Goal: Information Seeking & Learning: Learn about a topic

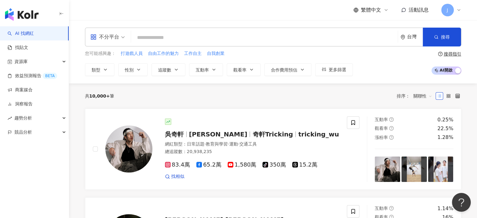
click at [164, 40] on input "search" at bounding box center [264, 38] width 261 height 12
type input "*"
click at [39, 64] on div "資源庫" at bounding box center [34, 62] width 69 height 14
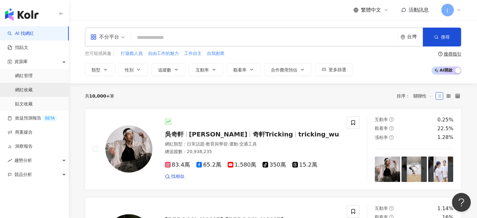
click at [33, 87] on link "網紅收藏" at bounding box center [24, 90] width 18 height 6
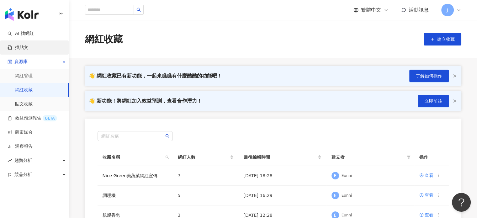
click at [27, 47] on link "找貼文" at bounding box center [18, 48] width 21 height 6
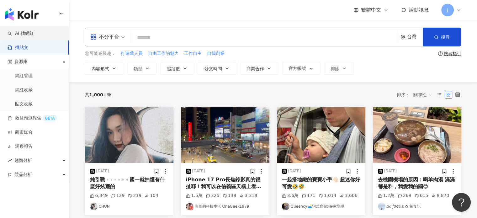
click at [31, 33] on link "AI 找網紅" at bounding box center [21, 33] width 26 height 6
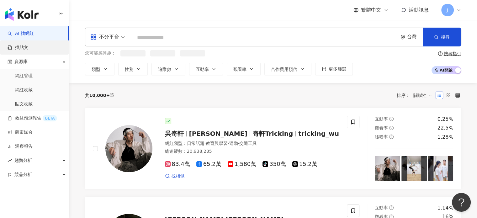
click at [28, 47] on link "找貼文" at bounding box center [18, 48] width 21 height 6
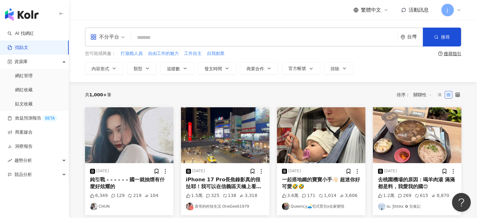
click at [169, 40] on input "search" at bounding box center [264, 37] width 261 height 13
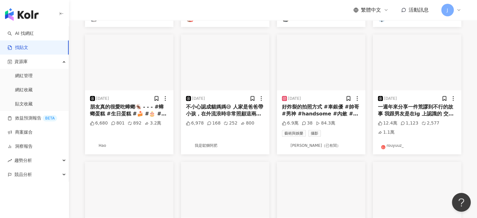
scroll to position [360, 0]
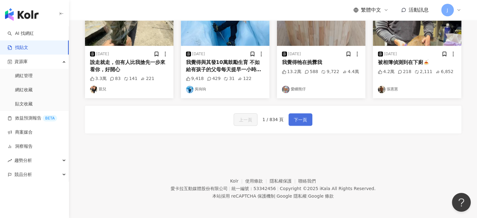
click at [302, 119] on span "下一頁" at bounding box center [300, 120] width 13 height 8
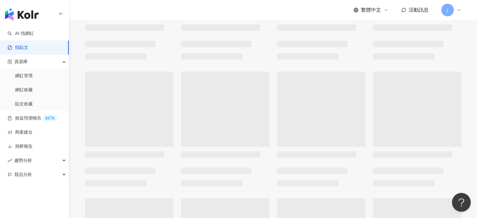
scroll to position [0, 0]
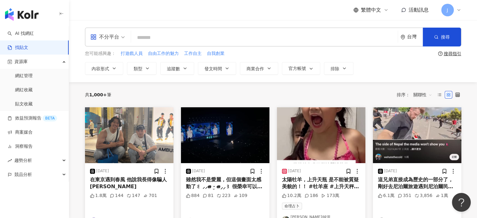
click at [168, 39] on input "search" at bounding box center [264, 37] width 261 height 13
type input "*"
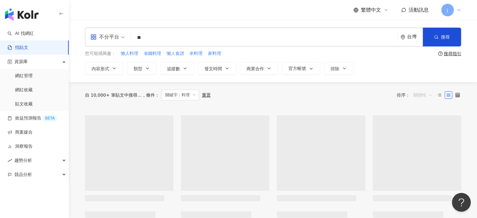
click at [416, 91] on span "關聯性" at bounding box center [422, 95] width 19 height 10
click at [422, 163] on div "發文時間" at bounding box center [423, 160] width 18 height 7
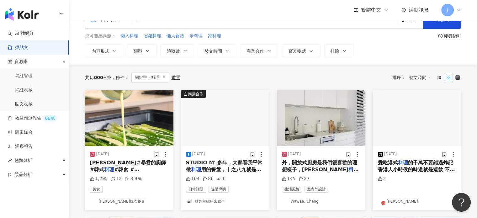
scroll to position [31, 0]
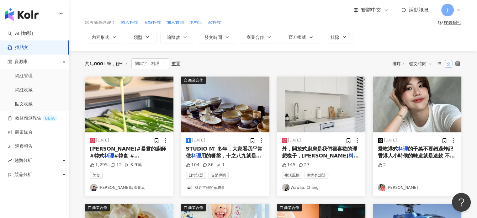
click at [134, 152] on div "[PERSON_NAME]#暴君的廚師 #韓式 料理 #韓食 #[PERSON_NAME]韓國餐桌" at bounding box center [129, 152] width 78 height 14
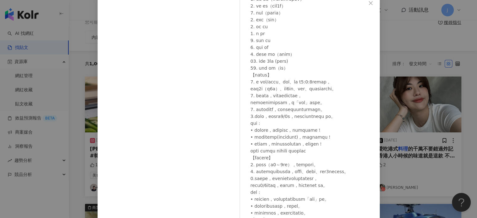
scroll to position [64, 0]
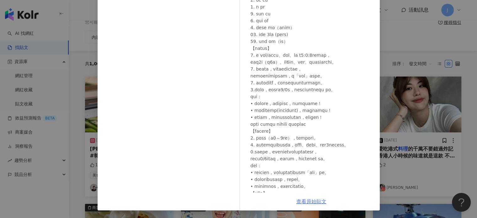
click at [316, 201] on link "查看原始貼文" at bounding box center [311, 201] width 30 height 6
click at [470, 87] on div "[PERSON_NAME]韓國餐桌 [DATE] 1,295 12 3.9萬 查看原始貼文" at bounding box center [238, 109] width 477 height 218
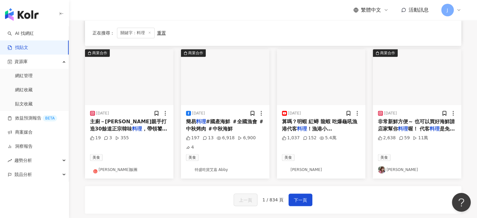
scroll to position [313, 0]
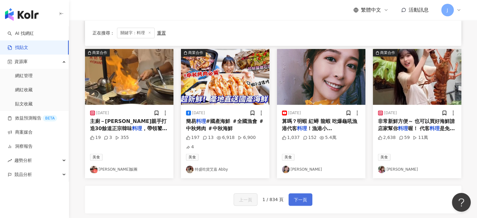
click at [294, 196] on span "下一頁" at bounding box center [300, 200] width 13 height 8
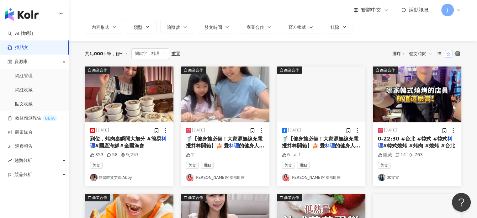
scroll to position [0, 0]
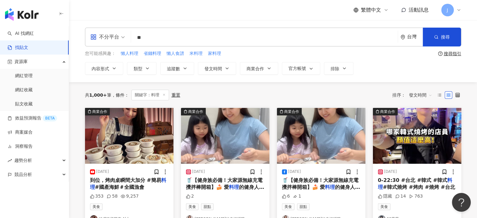
click at [170, 36] on input "**" at bounding box center [264, 37] width 261 height 13
type input "*"
type input "**"
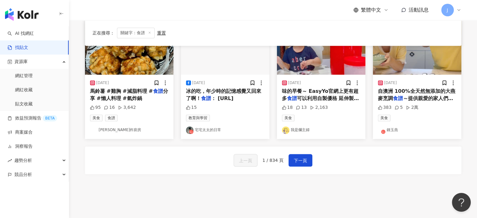
scroll to position [345, 0]
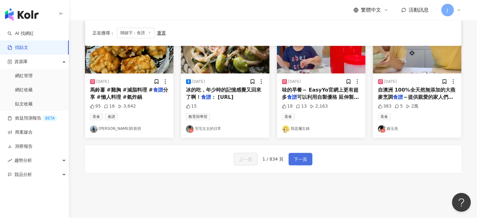
click at [297, 162] on span "下一頁" at bounding box center [300, 159] width 13 height 8
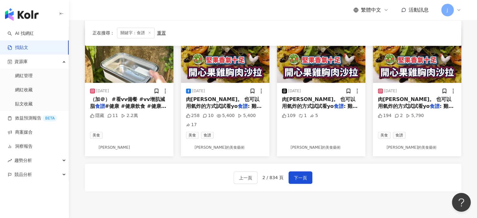
scroll to position [282, 0]
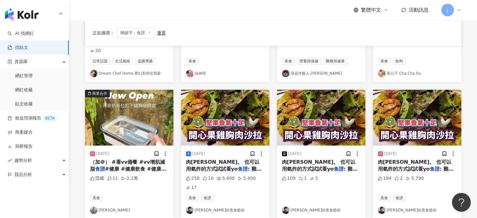
click at [136, 166] on span "#健康 #健康飲食 #健康餐 #" at bounding box center [128, 172] width 76 height 13
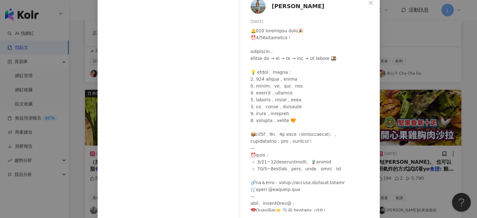
scroll to position [56, 0]
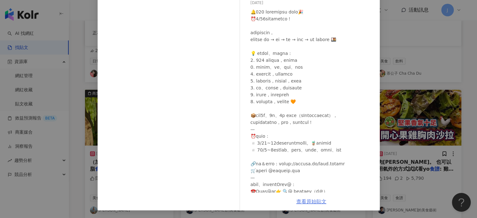
click at [306, 201] on link "查看原始貼文" at bounding box center [311, 201] width 30 height 6
click at [406, 140] on div "[PERSON_NAME] [DATE] 隱藏 11 2.2萬 查看原始貼文" at bounding box center [238, 109] width 477 height 218
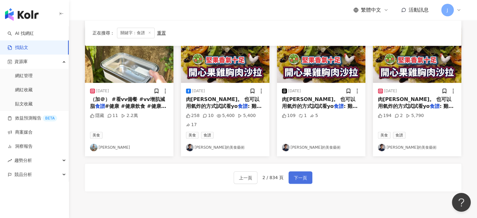
click at [299, 174] on span "下一頁" at bounding box center [300, 178] width 13 height 8
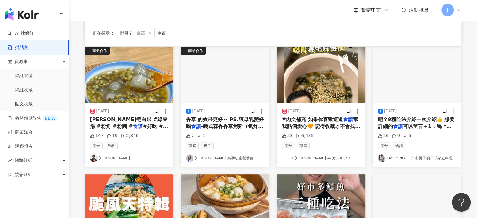
scroll to position [282, 0]
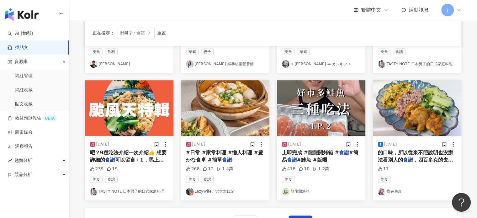
click at [307, 153] on span "上即完成 #龍龍開烤箱 #" at bounding box center [310, 153] width 57 height 6
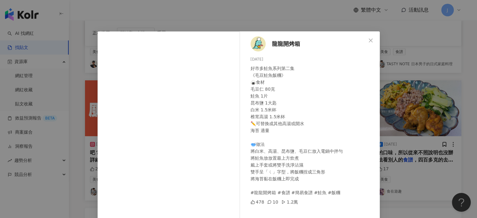
scroll to position [64, 0]
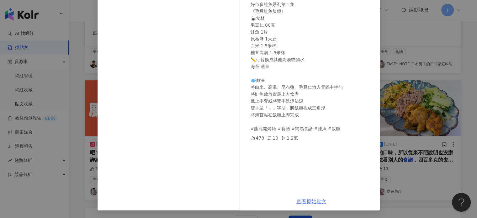
click at [304, 200] on link "查看原始貼文" at bounding box center [311, 201] width 30 height 6
click at [471, 152] on div "龍龍開烤箱 [DATE] 好市多鮭魚系列第二集 《毛豆鮭魚飯糰》 🍙食材 毛豆仁 80克 鮭魚 1片 昆布鹽 1大匙 白米 1.5米杯 椎茸高湯 1.5米杯 …" at bounding box center [238, 109] width 477 height 218
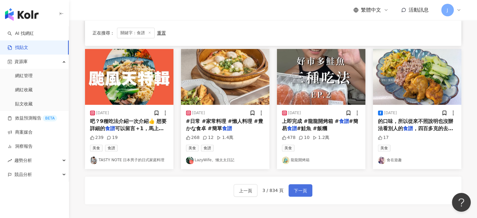
click at [304, 190] on span "下一頁" at bounding box center [300, 191] width 13 height 8
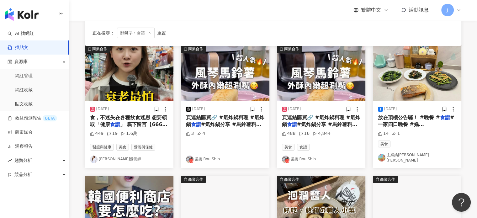
scroll to position [157, 0]
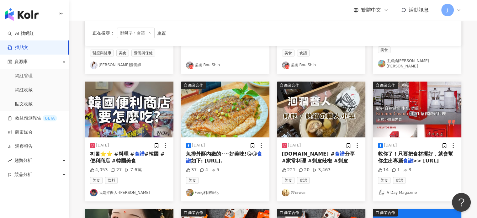
click at [328, 158] on span "分享 #家常料理 #剝皮辣椒 #剝皮" at bounding box center [318, 157] width 73 height 13
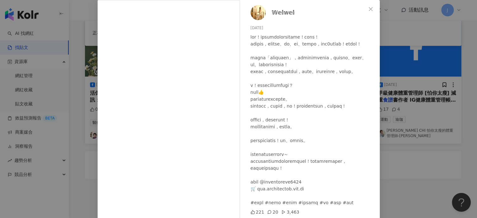
scroll to position [64, 0]
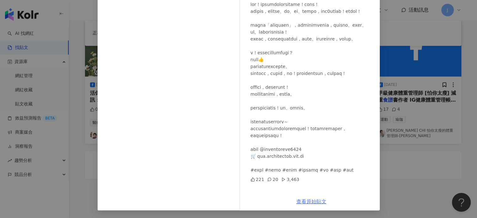
click at [320, 198] on link "查看原始貼文" at bounding box center [311, 201] width 30 height 6
click at [424, 160] on div "𝕎𝕖𝕚𝕨𝕖𝕚 [DATE] 221 20 3,463 查看原始貼文" at bounding box center [238, 109] width 477 height 218
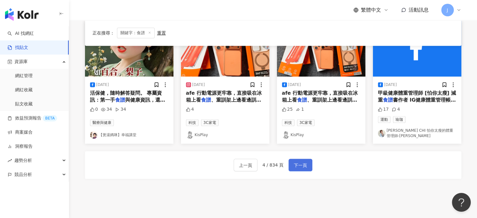
click at [298, 161] on span "下一頁" at bounding box center [300, 165] width 13 height 8
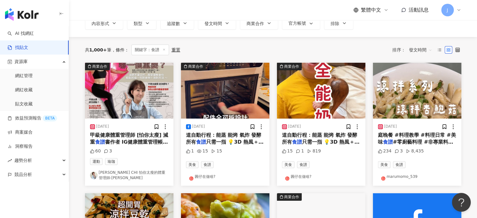
scroll to position [94, 0]
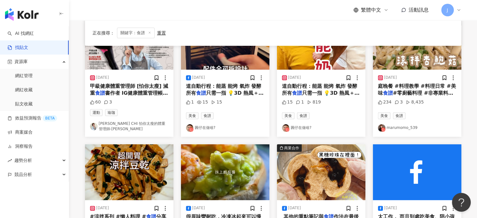
click at [408, 90] on span "#零廚藝料理 #非專業料理 #美" at bounding box center [415, 96] width 75 height 13
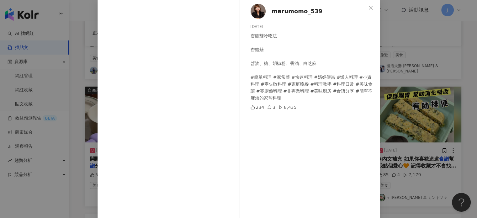
scroll to position [64, 0]
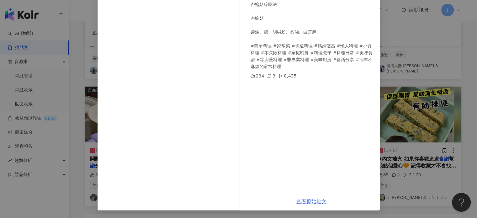
click at [312, 201] on link "查看原始貼文" at bounding box center [311, 201] width 30 height 6
click at [419, 119] on div "marumomo_539 [DATE] 杏鮑菇冷吃法 杏鮑菇 醬油、糖、胡椒粉、香油、白芝麻 #簡單料理 #家常菜 #快速料理 #媽媽便當 #懶人料理 #小資…" at bounding box center [238, 109] width 477 height 218
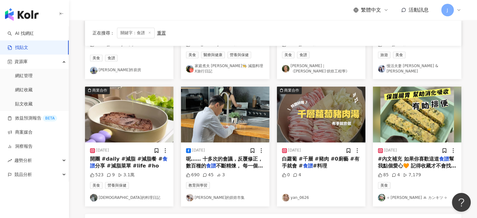
click at [306, 157] on span "白蘿蔔 #千層 #豬肉 #0廚藝 #有手就會 #" at bounding box center [320, 162] width 77 height 13
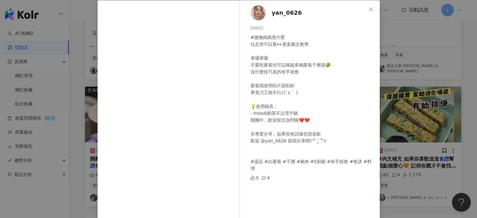
scroll to position [56, 0]
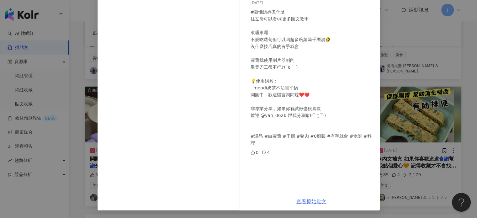
click at [304, 199] on link "查看原始貼文" at bounding box center [311, 201] width 30 height 6
click at [455, 119] on div "yan_0626 [DATE] #微懶媽媽煮什麼 往左滑可以看👀更多圖文教學 ⠀ 來囉來囉 不愛吃蘿蔔但可以喝超多碗蘿蔔千層湯🤣 沒什麼技巧真的有手就會 蘿蔔…" at bounding box center [238, 109] width 477 height 218
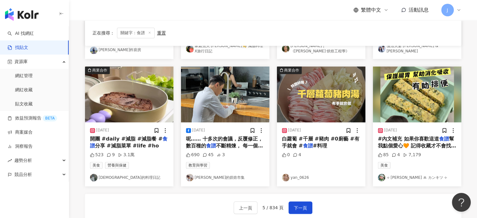
scroll to position [313, 0]
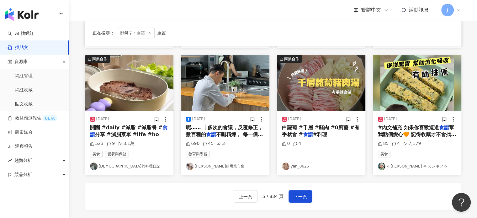
drag, startPoint x: 297, startPoint y: 193, endPoint x: 134, endPoint y: 169, distance: 164.4
click at [134, 169] on div "商業合作 [DATE] 甲級健康體重管理師 [怕你太瘦] 減重 食譜 書作者 IG健康體重管理帳號-35萬 60 3 運動 瑜珈 CHI CHING CHI …" at bounding box center [273, 2] width 376 height 416
click at [303, 195] on span "下一頁" at bounding box center [300, 197] width 13 height 8
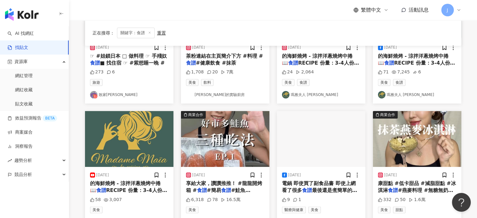
scroll to position [94, 0]
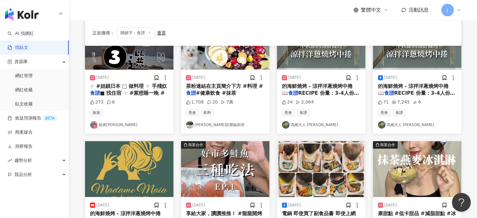
click at [311, 94] on span "RECIPE 份量：3-4人份 熱量" at bounding box center [320, 96] width 77 height 13
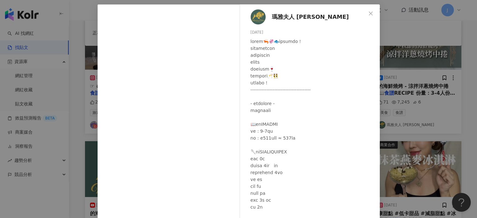
scroll to position [64, 0]
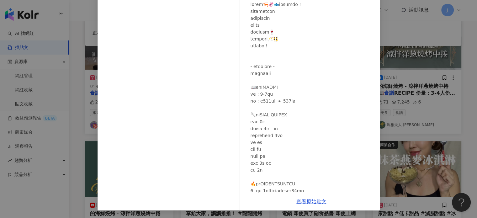
click at [298, 205] on div "查看原始貼文" at bounding box center [311, 201] width 137 height 18
click at [299, 203] on link "查看原始貼文" at bounding box center [311, 201] width 30 height 6
click at [411, 136] on div "瑪雅夫人 Madame [PERSON_NAME] [DATE] 24 2,064 查看原始貼文" at bounding box center [238, 109] width 477 height 218
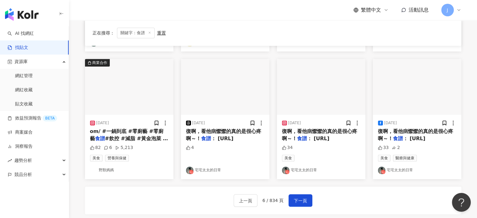
scroll to position [345, 0]
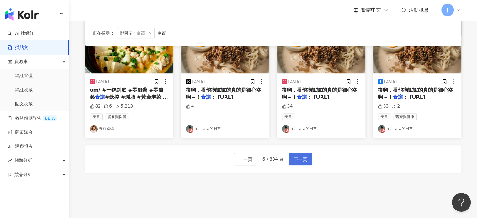
click at [294, 158] on span "下一頁" at bounding box center [300, 159] width 13 height 8
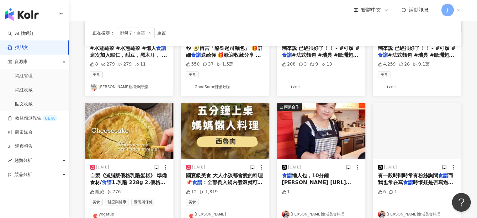
scroll to position [313, 0]
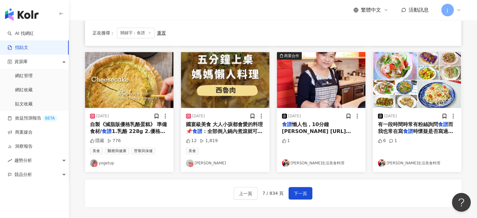
click at [236, 128] on span "：全部倒入鍋內煮滾就可以了 西魯肉" at bounding box center [224, 134] width 76 height 13
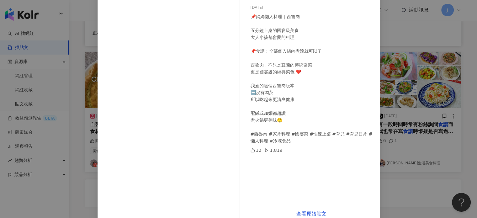
scroll to position [64, 0]
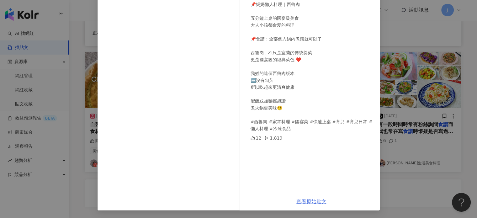
click at [298, 198] on link "查看原始貼文" at bounding box center [311, 201] width 30 height 6
click at [458, 165] on div "[PERSON_NAME] [DATE] 📌媽媽懶人料理｜西魯肉 五分鐘上桌的國宴級美食 大人小孩都會愛的料理 📌食譜：全部倒入鍋內煮滾就可以了 西魯肉，不只…" at bounding box center [238, 109] width 477 height 218
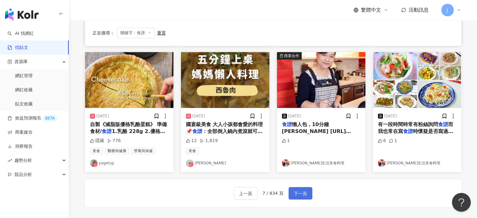
click at [302, 193] on span "下一頁" at bounding box center [300, 194] width 13 height 8
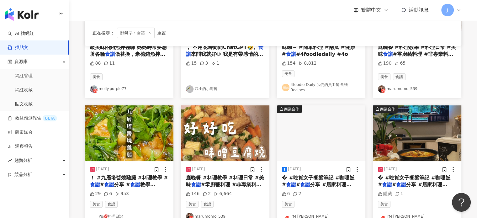
scroll to position [188, 0]
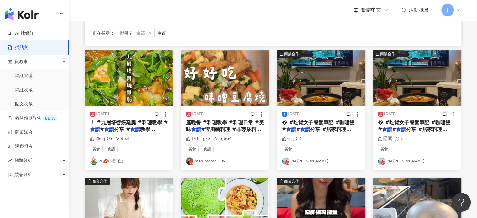
click at [130, 126] on mark "食譜" at bounding box center [135, 129] width 10 height 6
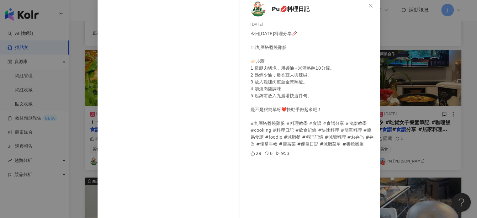
scroll to position [64, 0]
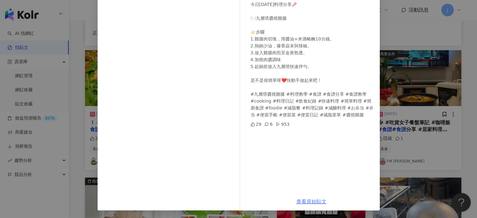
click at [312, 204] on link "查看原始貼文" at bounding box center [311, 201] width 30 height 6
click at [418, 158] on div "Pu💋料理日記 [DATE] 今日[DATE]料理分享🥢 🍽️九層塔醬燒雞腿 👉🏻步驟 1.雞腿肉切塊，用醬油+米酒略醃10分鐘。 2.熱鍋少油，爆香蒜末與辣…" at bounding box center [238, 109] width 477 height 218
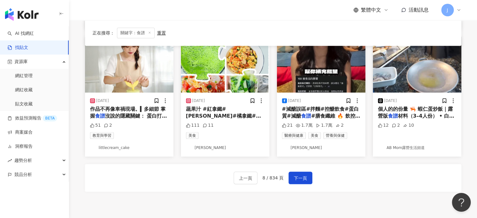
scroll to position [345, 0]
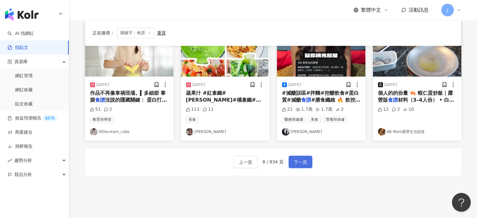
click at [297, 161] on span "下一頁" at bounding box center [300, 162] width 13 height 8
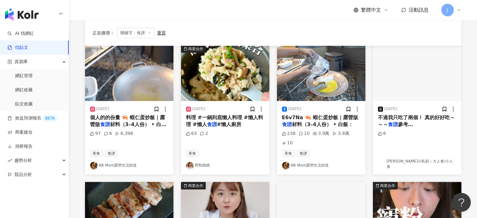
scroll to position [31, 0]
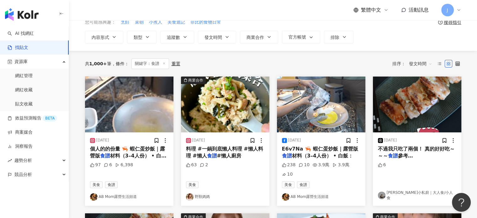
click at [245, 150] on span "料理 #一鍋到底懶人料理 #懶人料理 #懶人" at bounding box center [224, 152] width 77 height 13
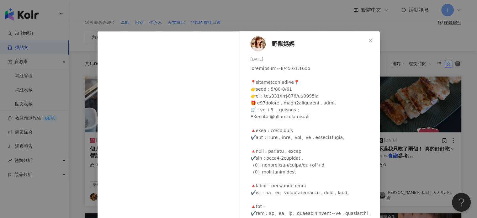
scroll to position [75, 0]
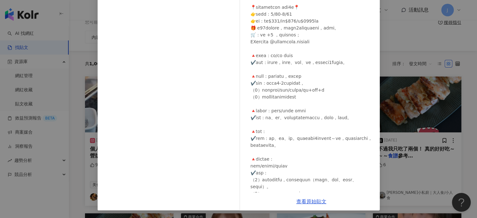
click at [315, 205] on div "查看原始貼文" at bounding box center [311, 201] width 137 height 18
click at [312, 200] on link "查看原始貼文" at bounding box center [311, 201] width 30 height 6
